Goal: Register for event/course

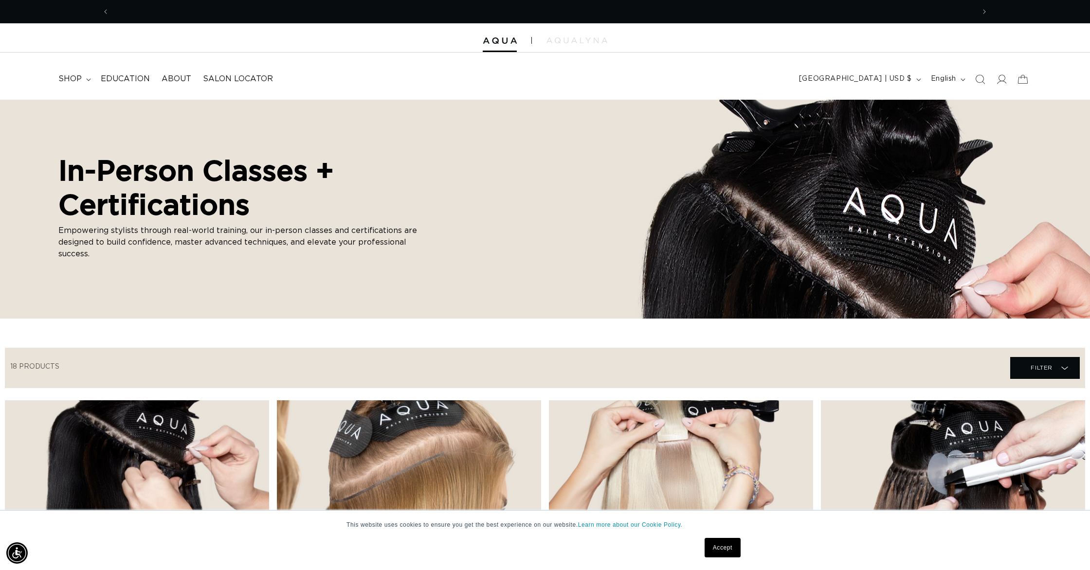
scroll to position [0, 1730]
click at [122, 81] on span "Education" at bounding box center [125, 79] width 49 height 10
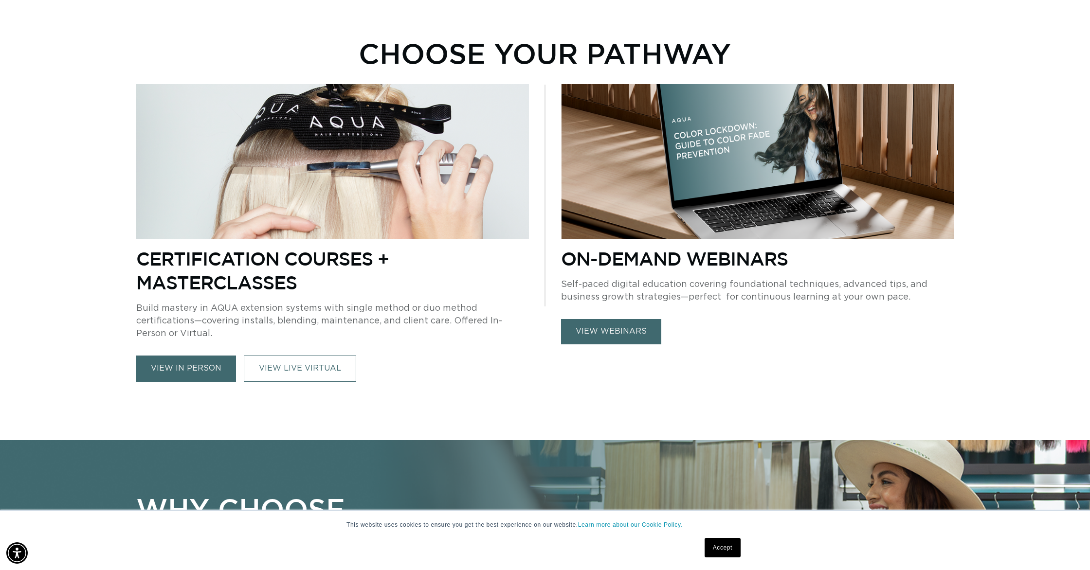
scroll to position [0, 865]
click at [308, 360] on link "VIEW LIVE VIRTUAL" at bounding box center [300, 369] width 112 height 26
